Goal: Information Seeking & Learning: Learn about a topic

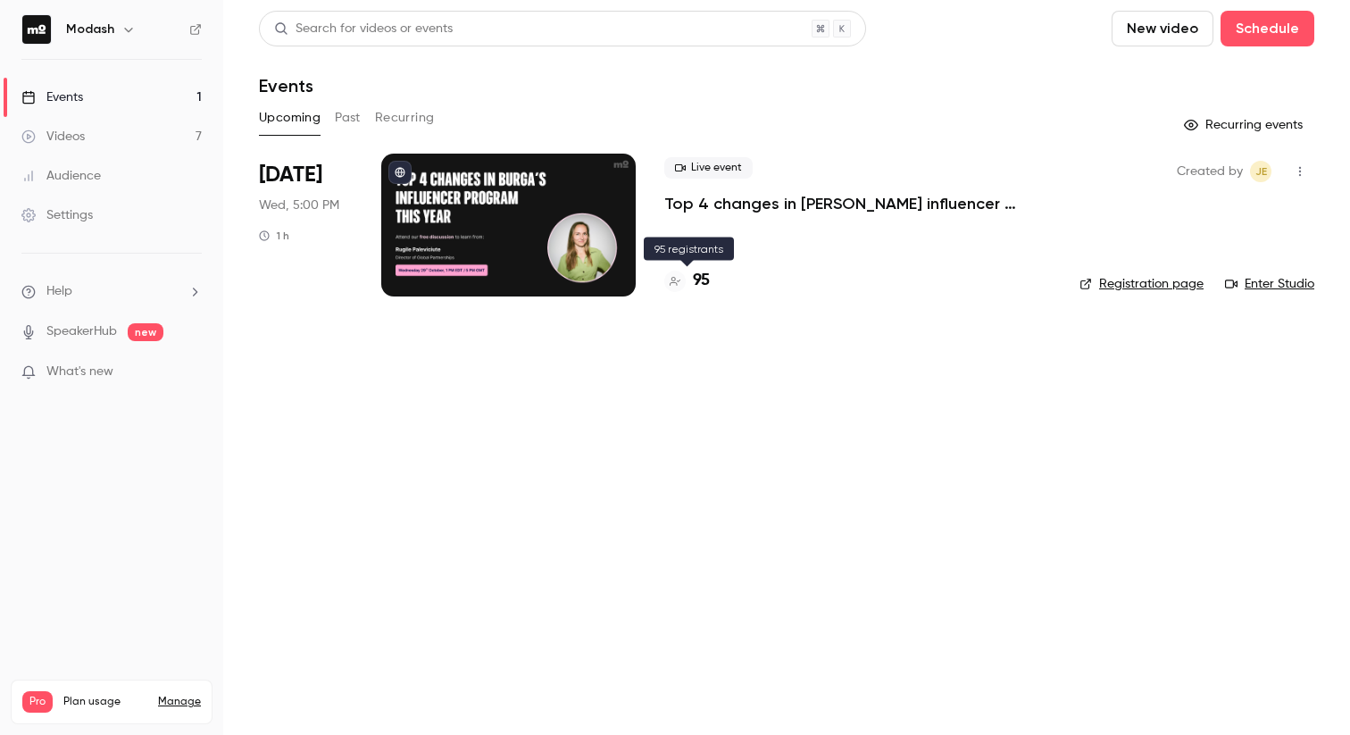
click at [699, 274] on h4 "95" at bounding box center [701, 281] width 17 height 24
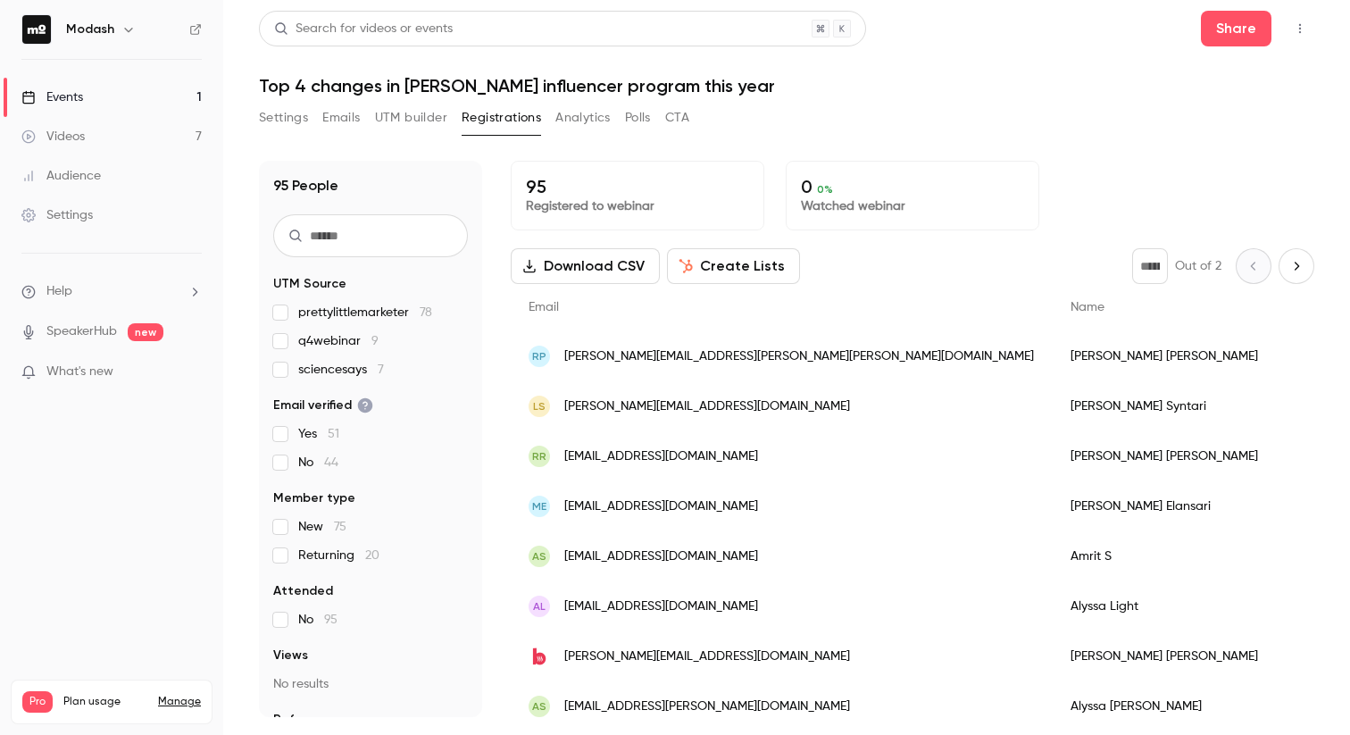
click at [122, 96] on link "Events 1" at bounding box center [111, 97] width 223 height 39
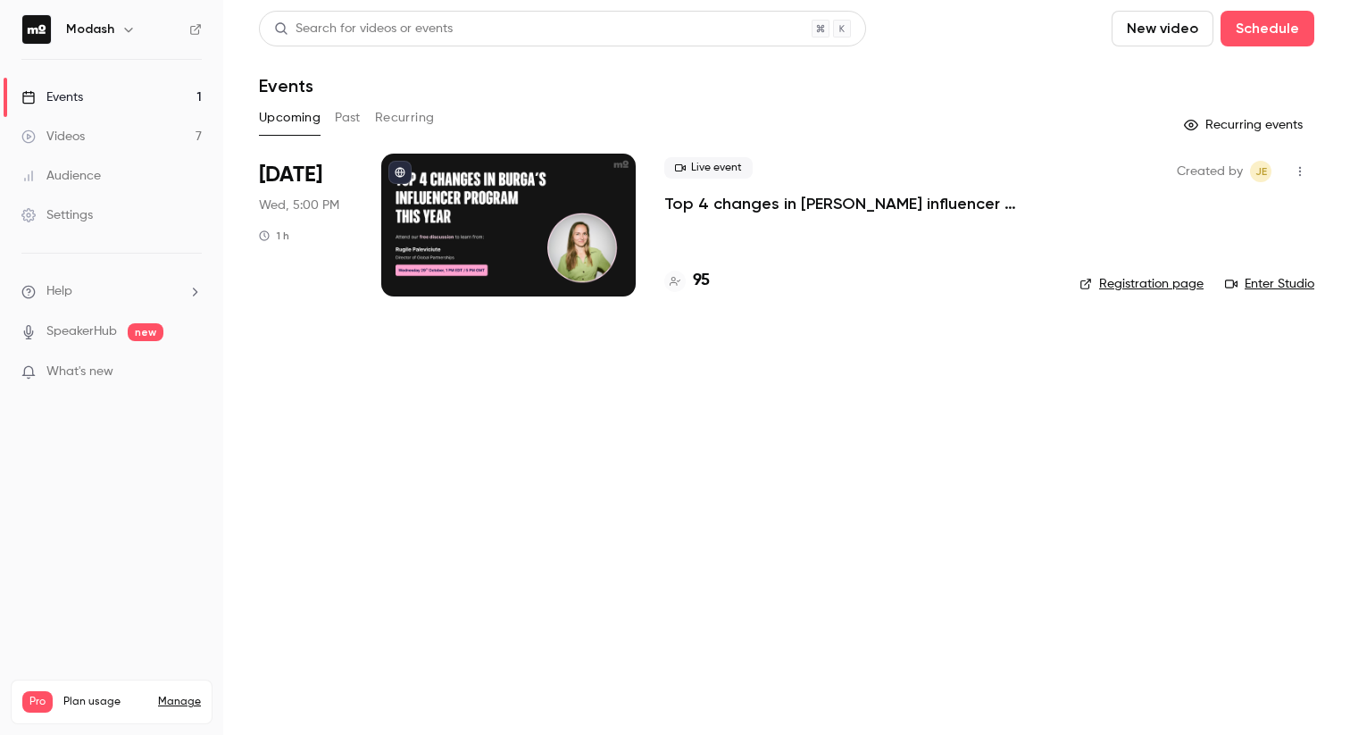
click at [352, 115] on button "Past" at bounding box center [348, 118] width 26 height 29
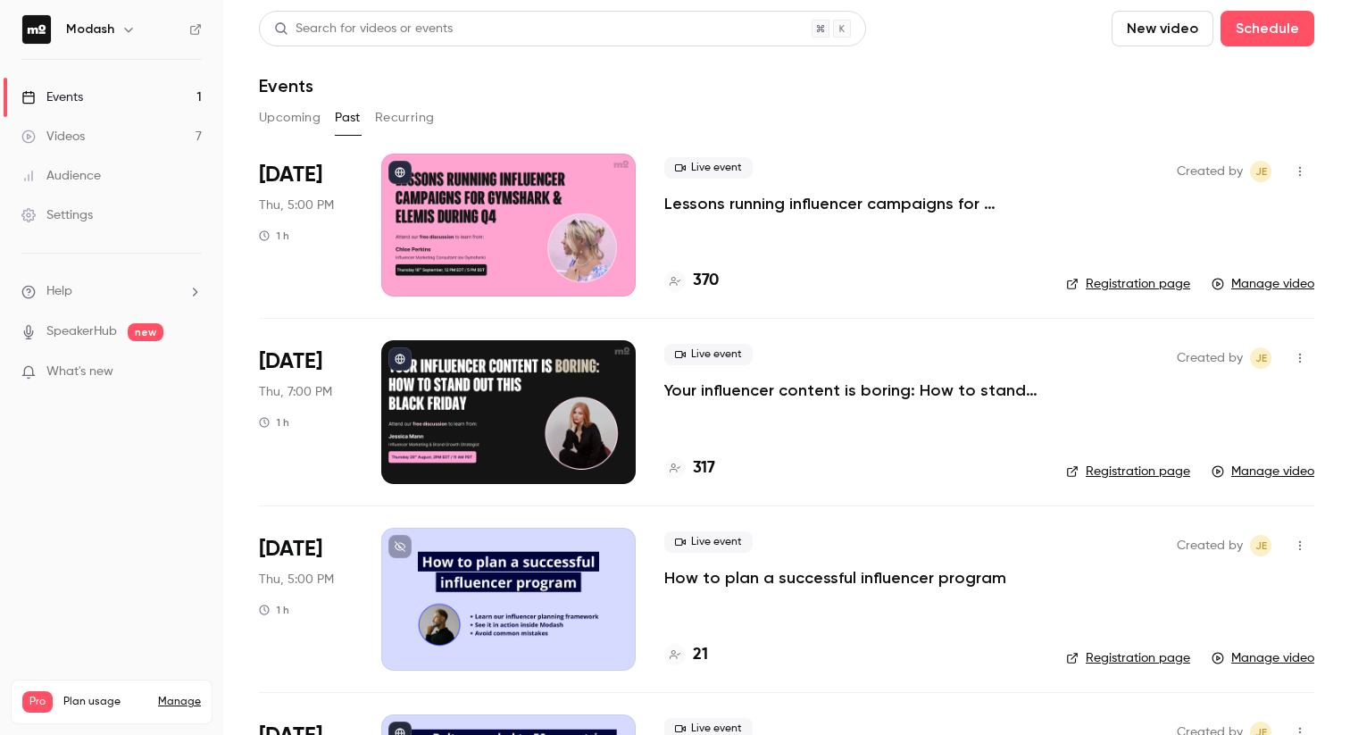
click at [779, 208] on p "Lessons running influencer campaigns for Gymshark & Elemis during Q4" at bounding box center [850, 203] width 373 height 21
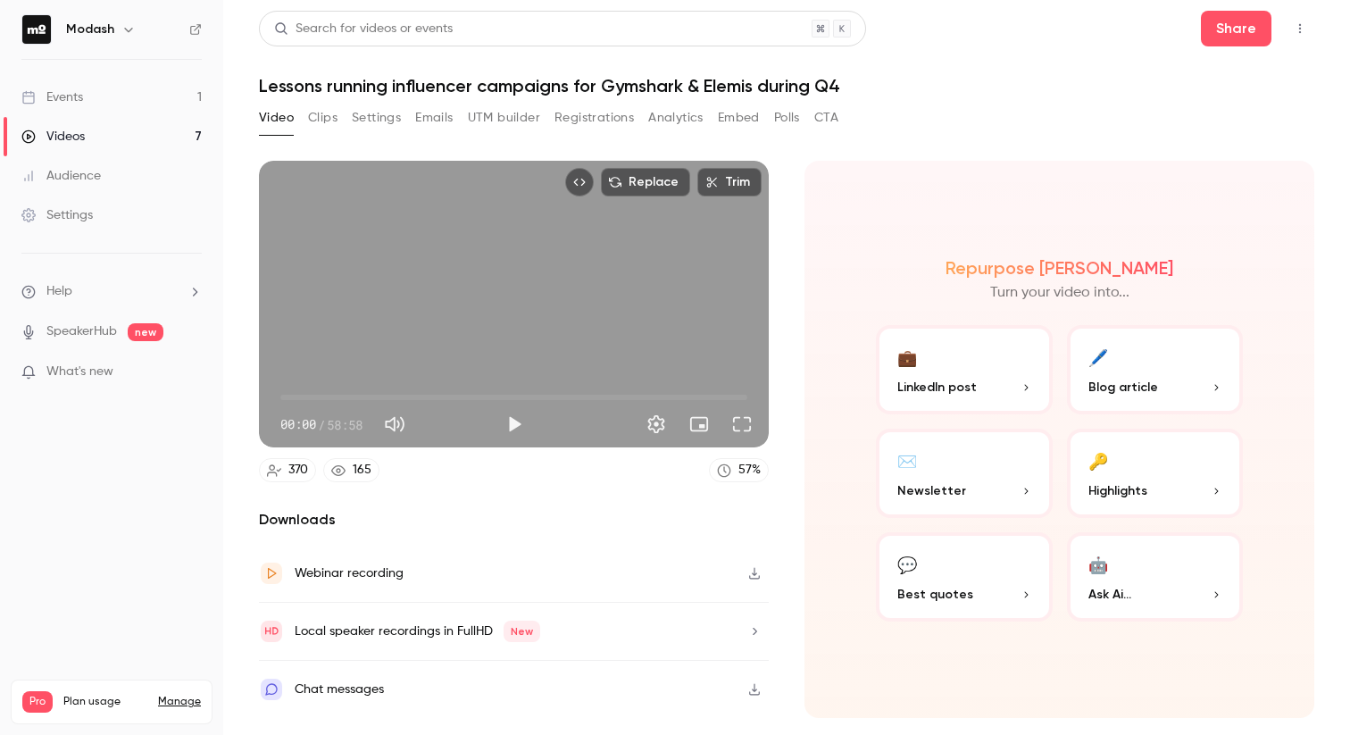
click at [585, 118] on button "Registrations" at bounding box center [593, 118] width 79 height 29
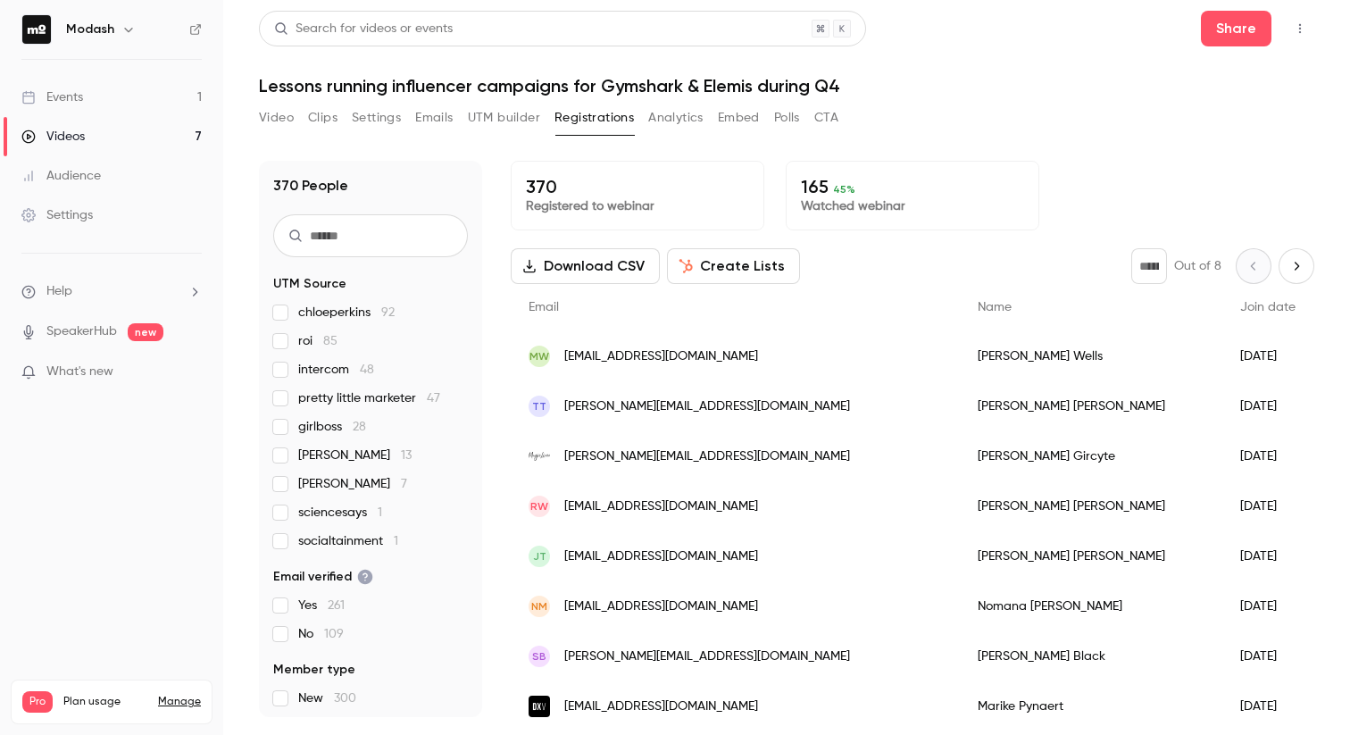
click at [104, 97] on link "Events 1" at bounding box center [111, 97] width 223 height 39
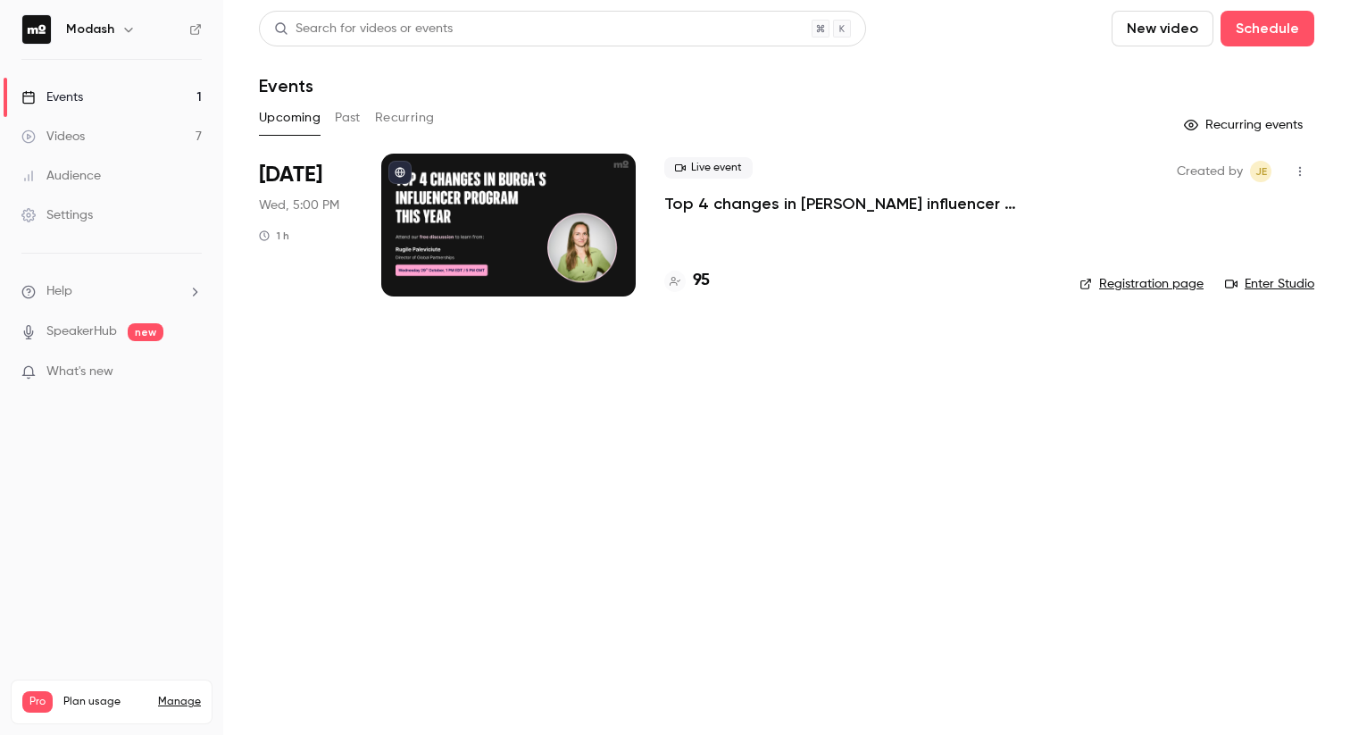
click at [89, 96] on link "Events 1" at bounding box center [111, 97] width 223 height 39
